Goal: Task Accomplishment & Management: Manage account settings

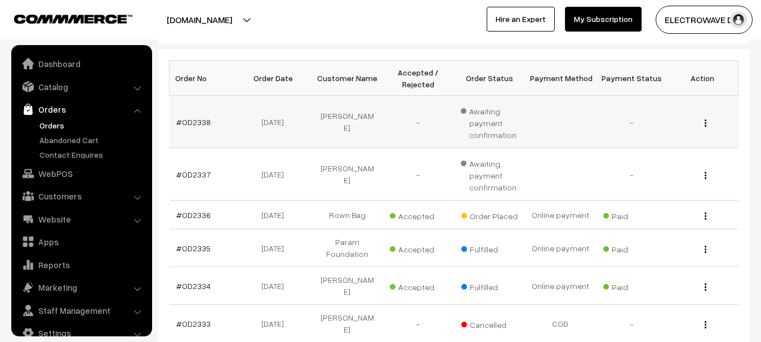
scroll to position [18, 0]
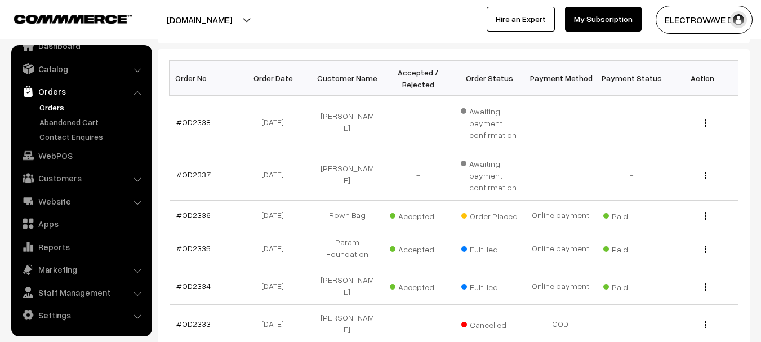
click at [57, 108] on link "Orders" at bounding box center [93, 107] width 112 height 12
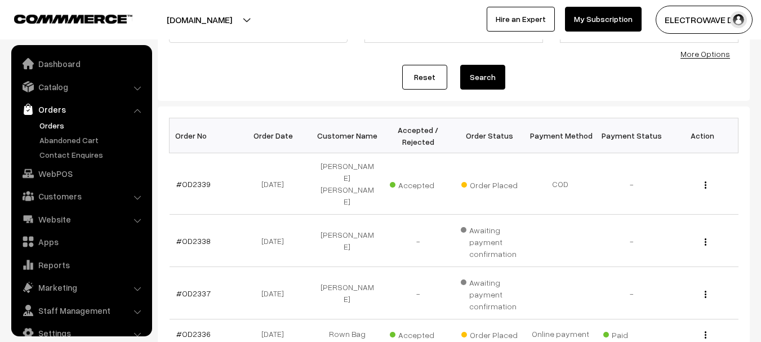
scroll to position [18, 0]
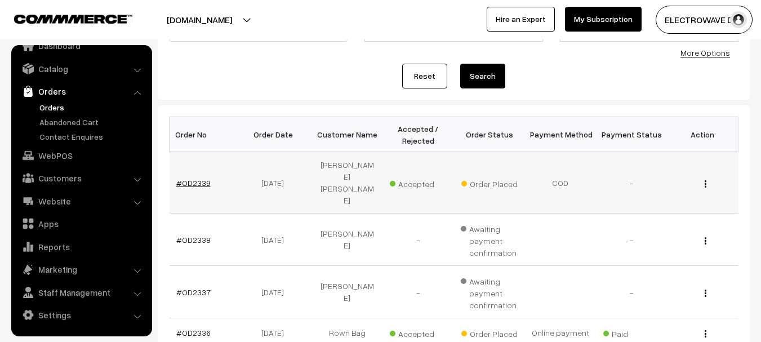
click at [195, 178] on link "#OD2339" at bounding box center [193, 183] width 34 height 10
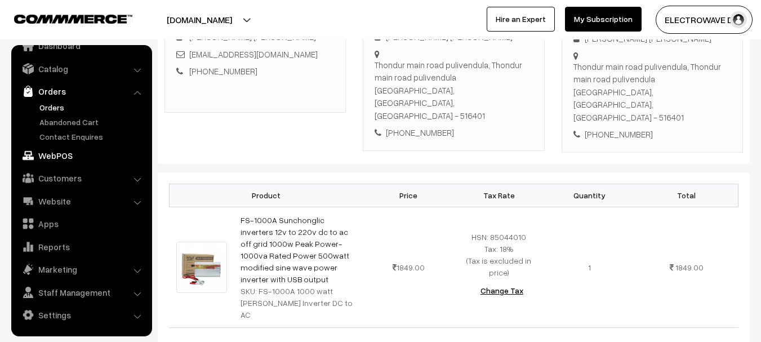
scroll to position [185, 0]
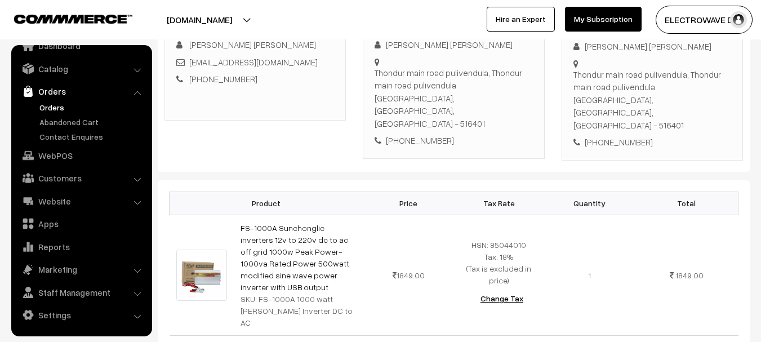
click at [55, 106] on link "Orders" at bounding box center [93, 107] width 112 height 12
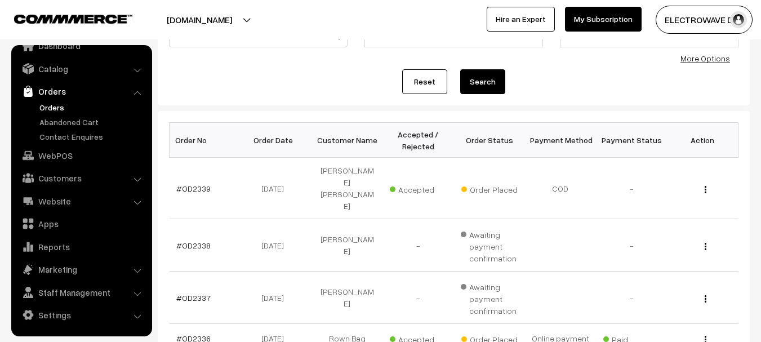
scroll to position [169, 0]
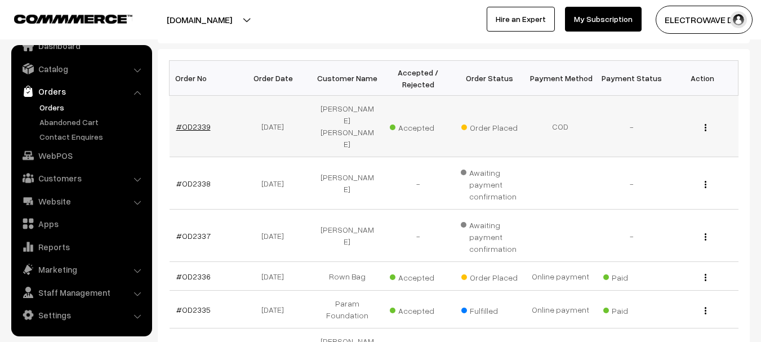
click at [192, 122] on link "#OD2339" at bounding box center [193, 127] width 34 height 10
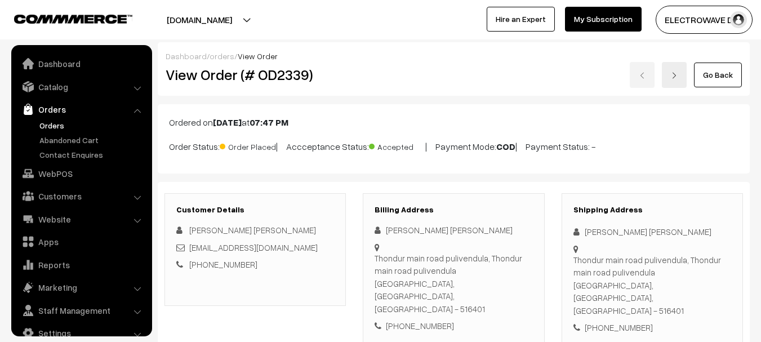
scroll to position [18, 0]
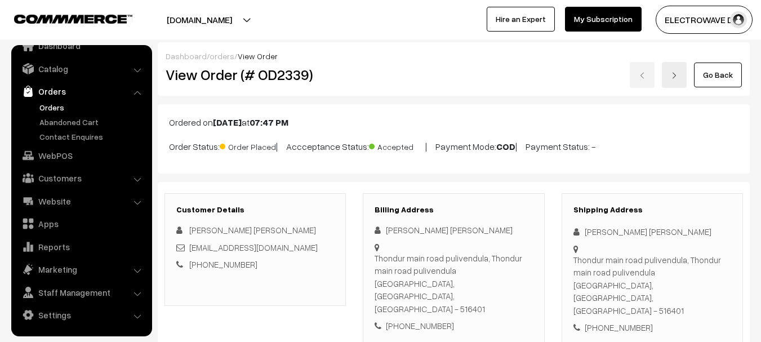
click at [608, 321] on div "[PHONE_NUMBER]" at bounding box center [652, 327] width 158 height 13
copy div "9133820392"
